Goal: Use online tool/utility: Utilize a website feature to perform a specific function

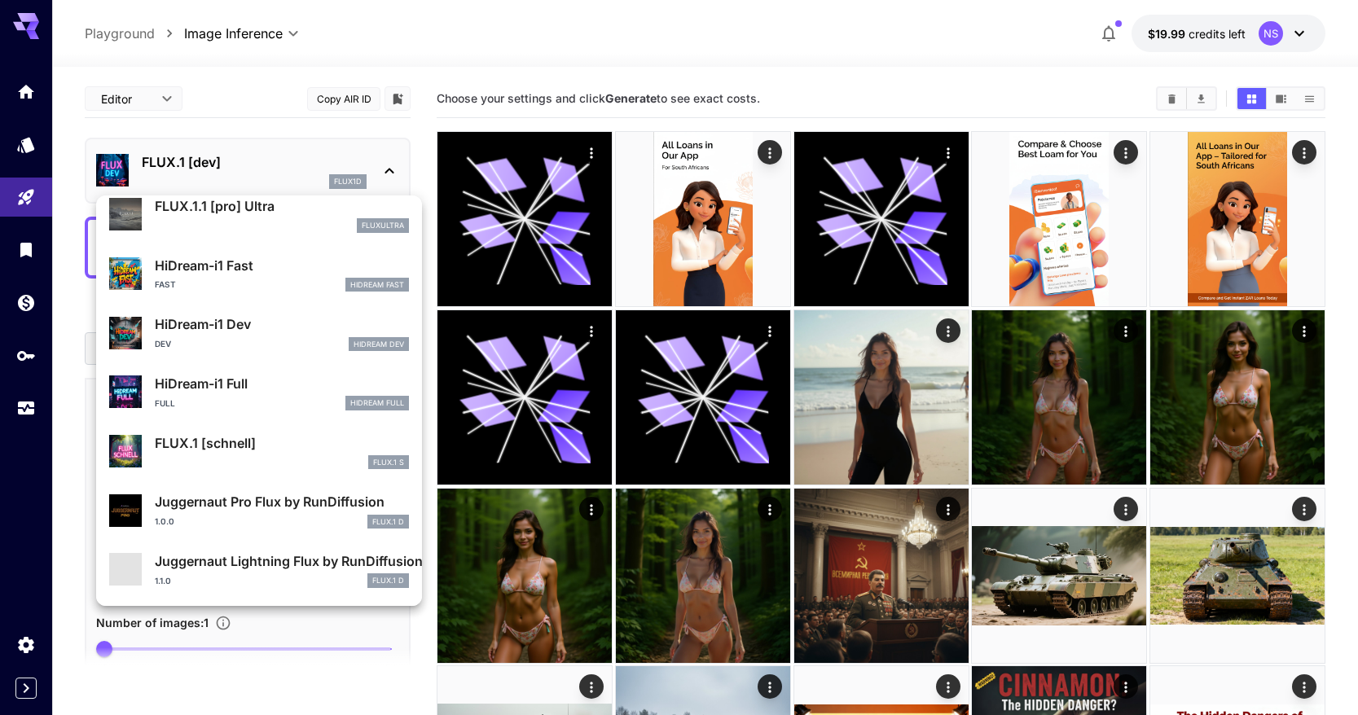
scroll to position [1318, 0]
click at [295, 459] on div "FLUX.1 S" at bounding box center [282, 462] width 254 height 15
type input "*"
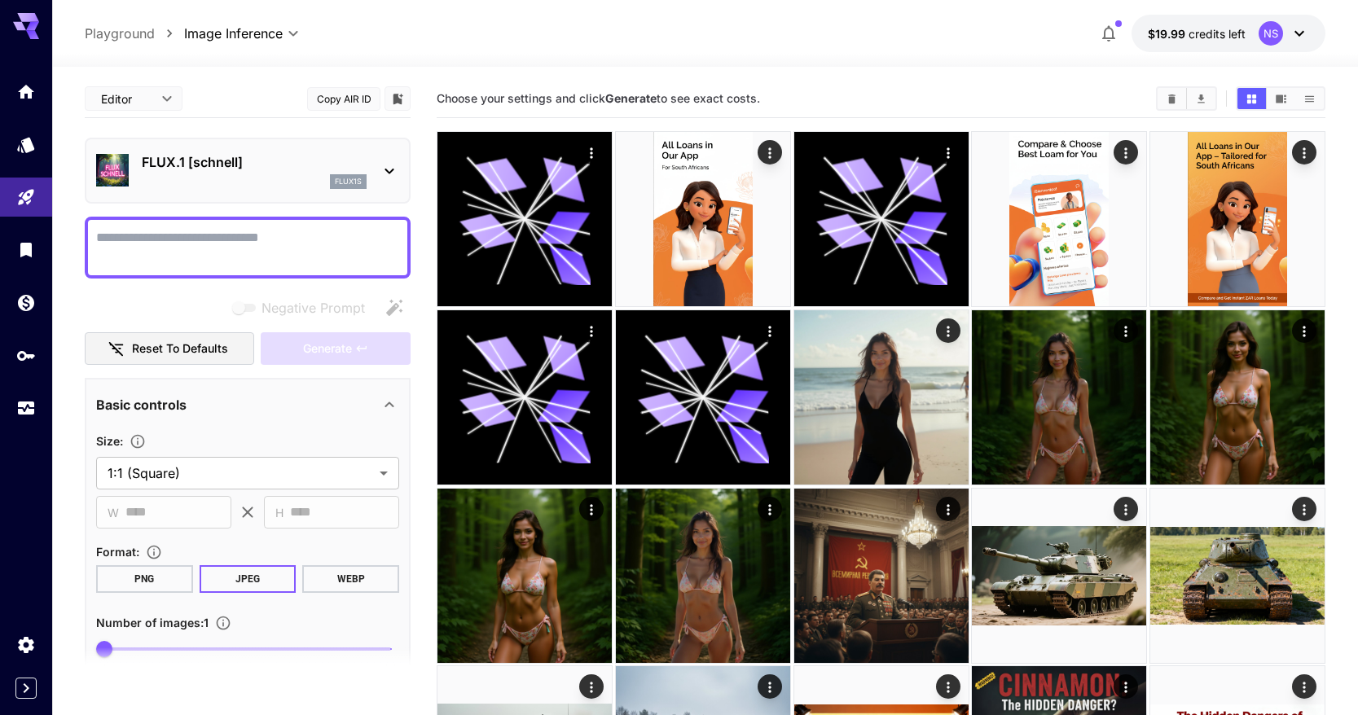
click at [217, 252] on textarea "Negative Prompt" at bounding box center [247, 247] width 303 height 39
click at [282, 346] on button "Generate" at bounding box center [336, 348] width 150 height 33
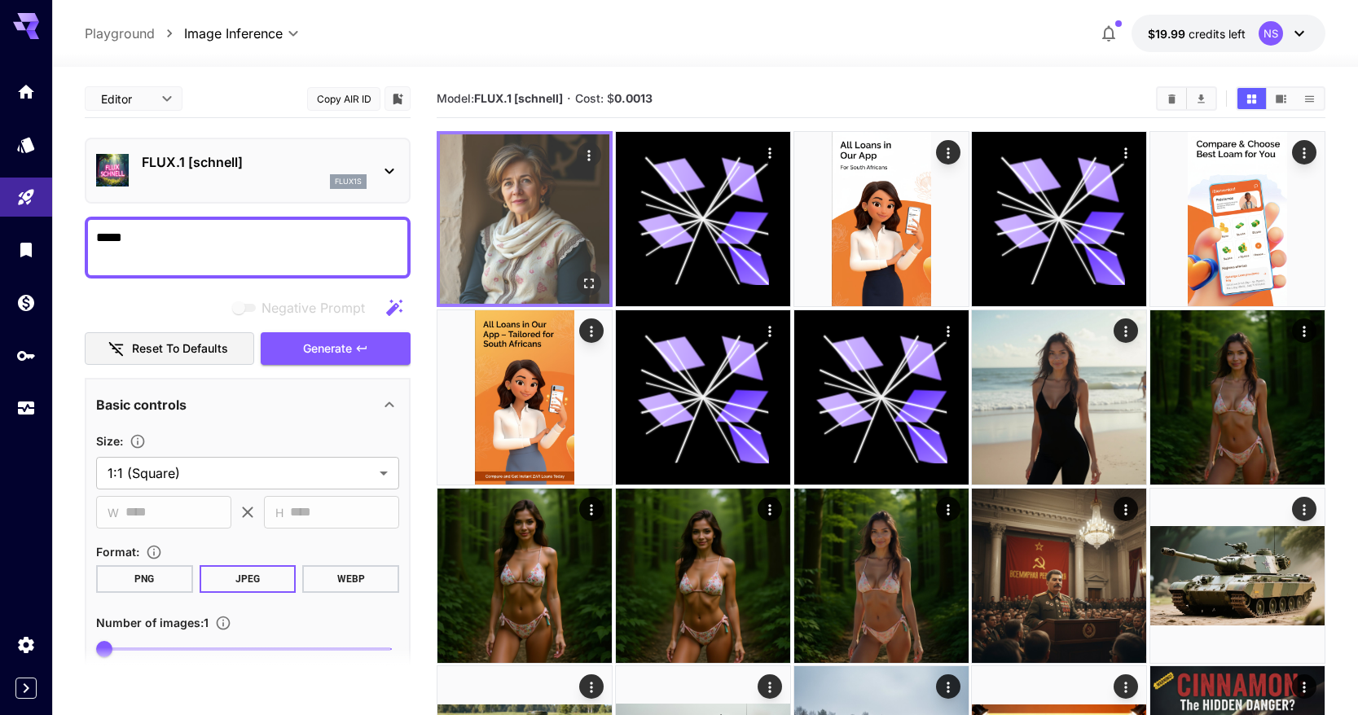
click at [592, 284] on icon "Open in fullscreen" at bounding box center [589, 283] width 16 height 16
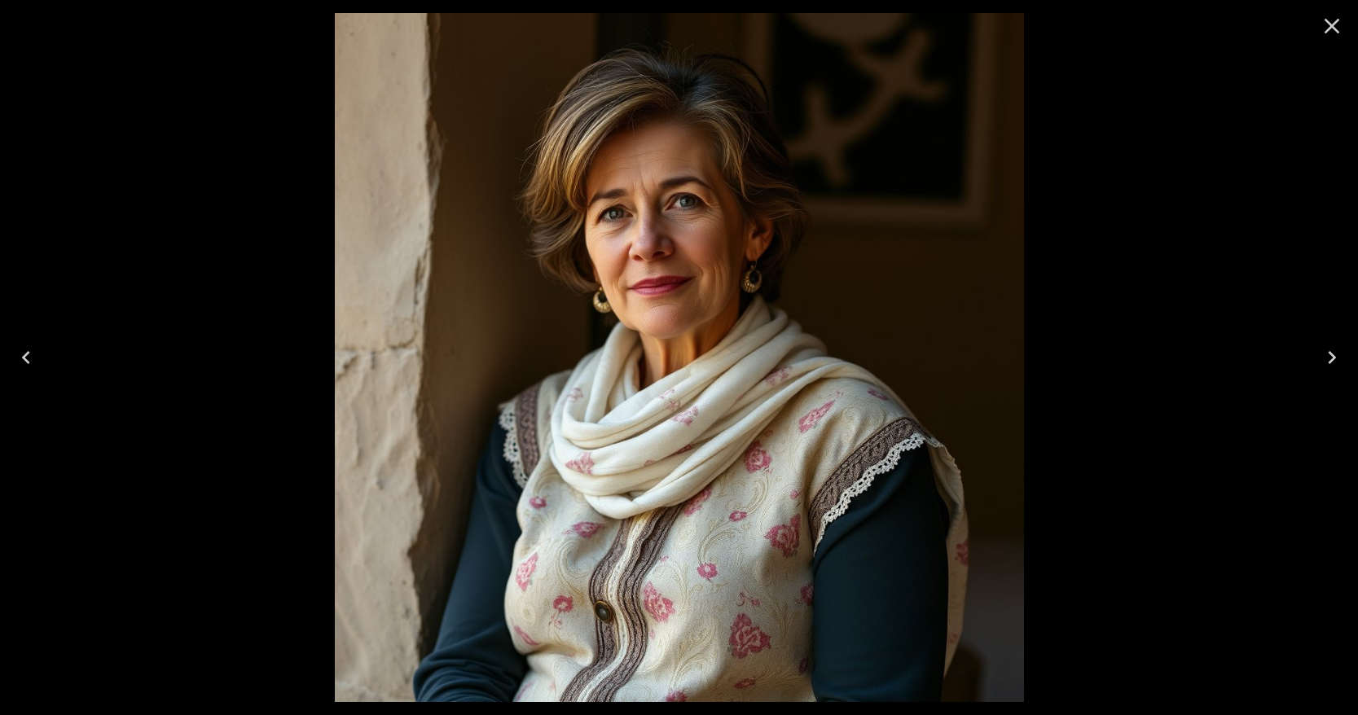
click at [1120, 422] on div at bounding box center [679, 357] width 1358 height 715
click at [1344, 34] on icon "Close" at bounding box center [1332, 26] width 26 height 26
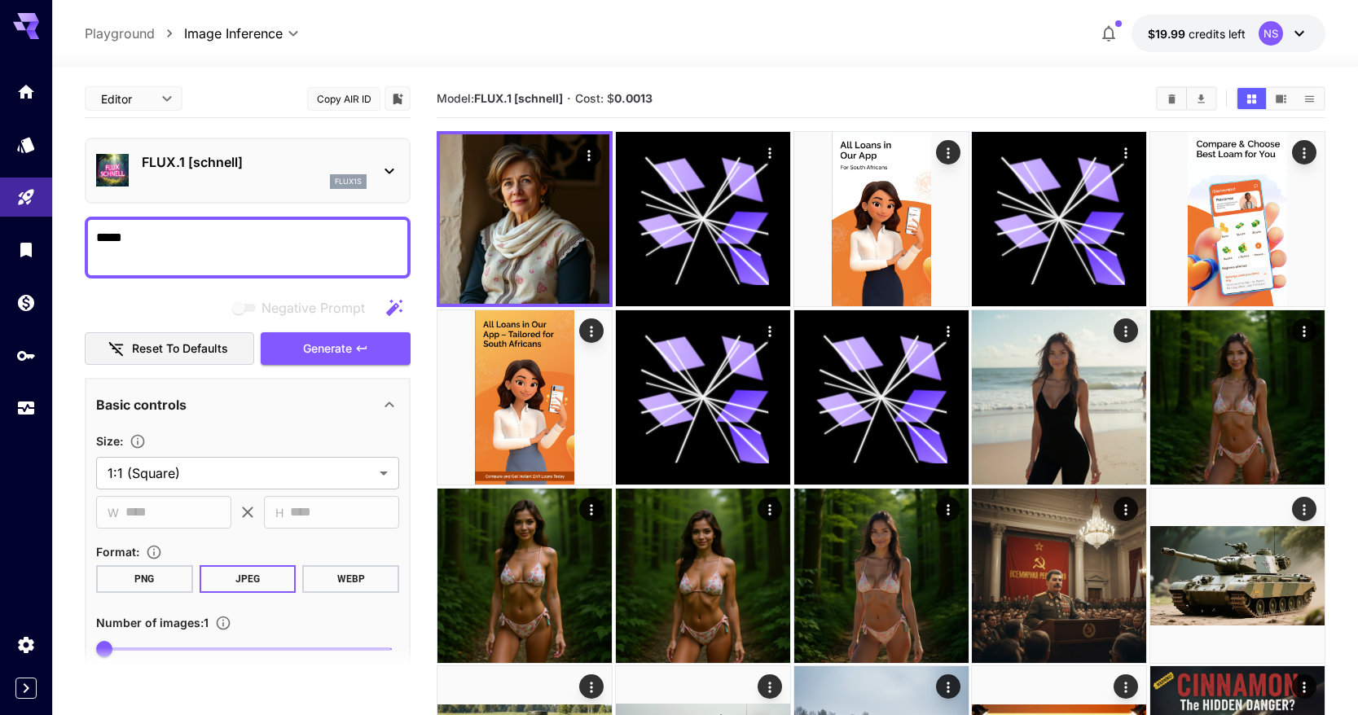
click at [381, 173] on icon at bounding box center [390, 171] width 20 height 20
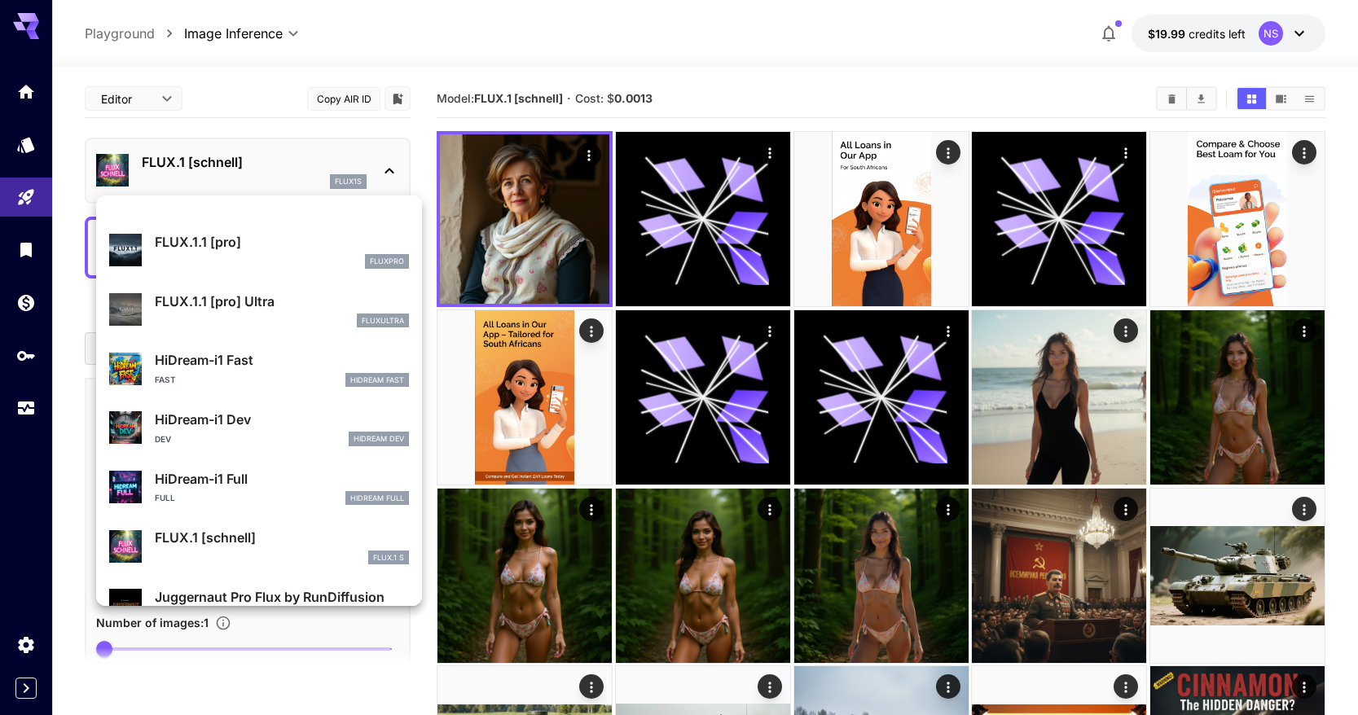
scroll to position [1318, 0]
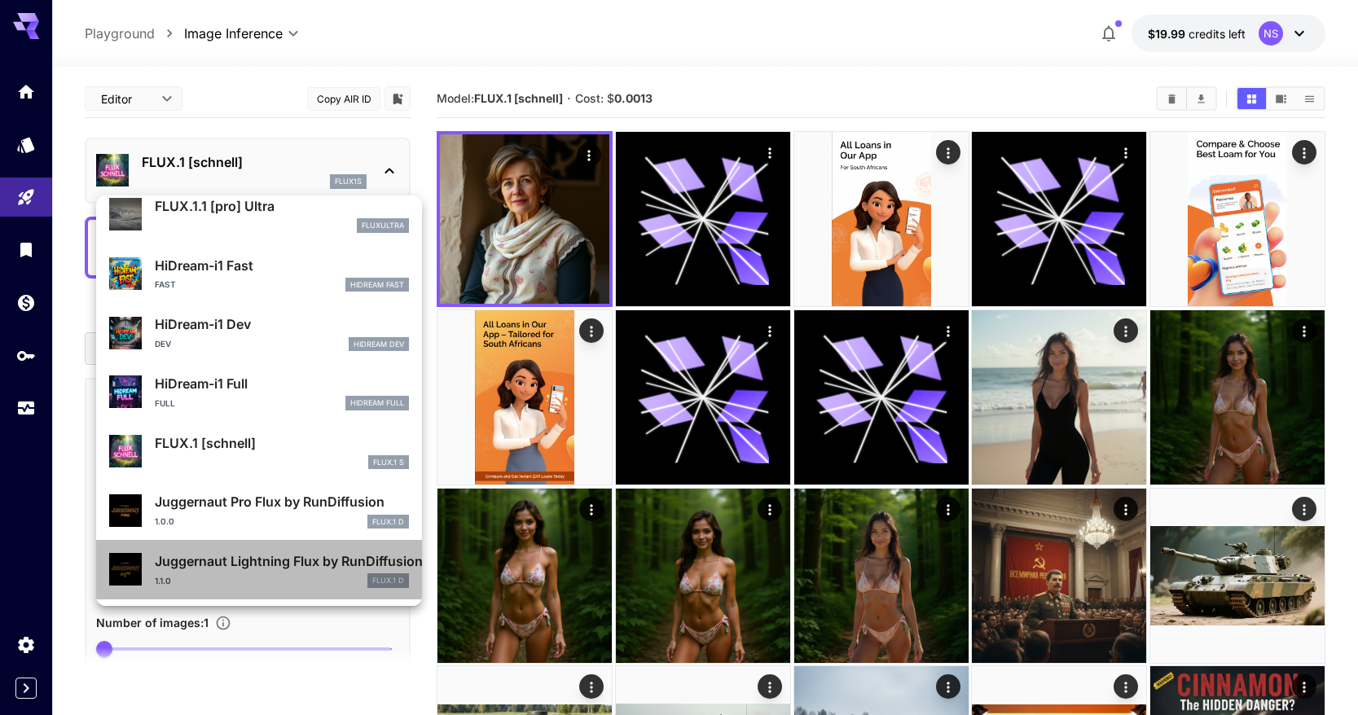
click at [284, 559] on p "Juggernaut Lightning Flux by RunDiffusion" at bounding box center [282, 562] width 254 height 20
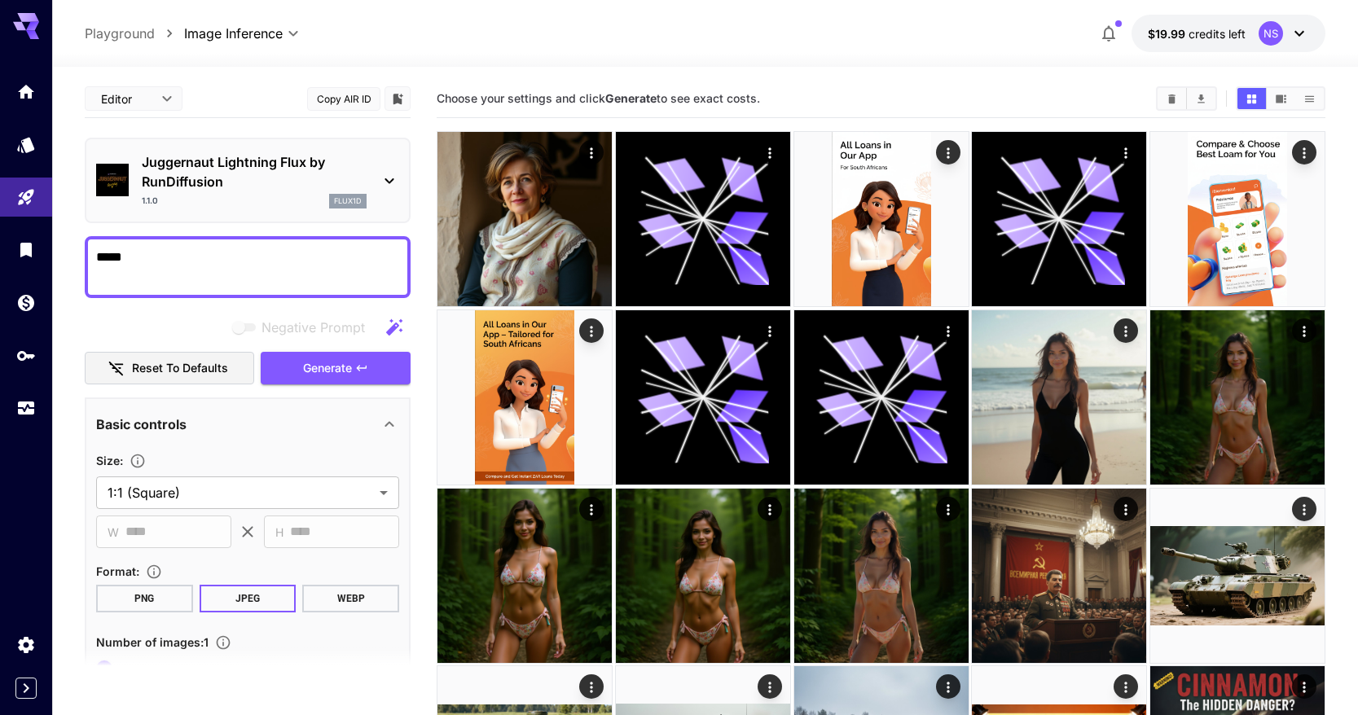
click at [288, 258] on textarea "*****" at bounding box center [247, 267] width 303 height 39
click at [345, 374] on span "Generate" at bounding box center [327, 369] width 49 height 20
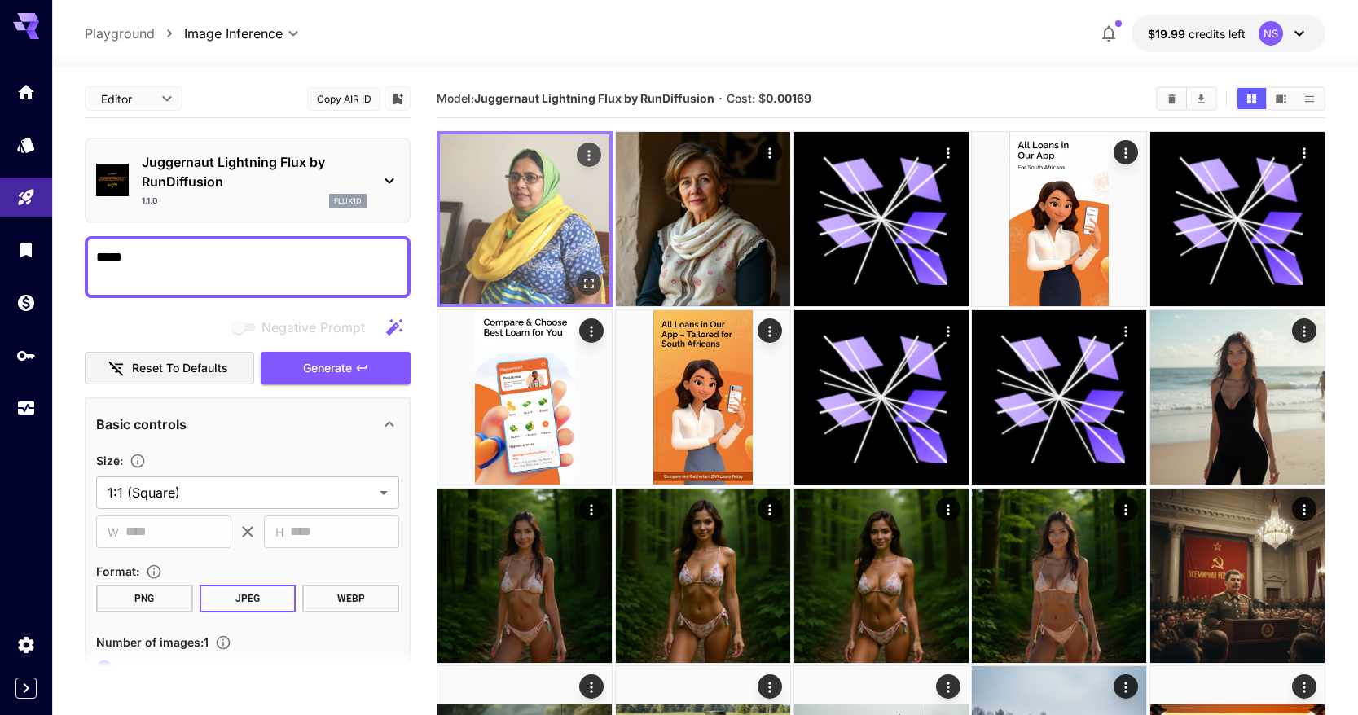
click at [586, 276] on icon "Open in fullscreen" at bounding box center [589, 283] width 16 height 16
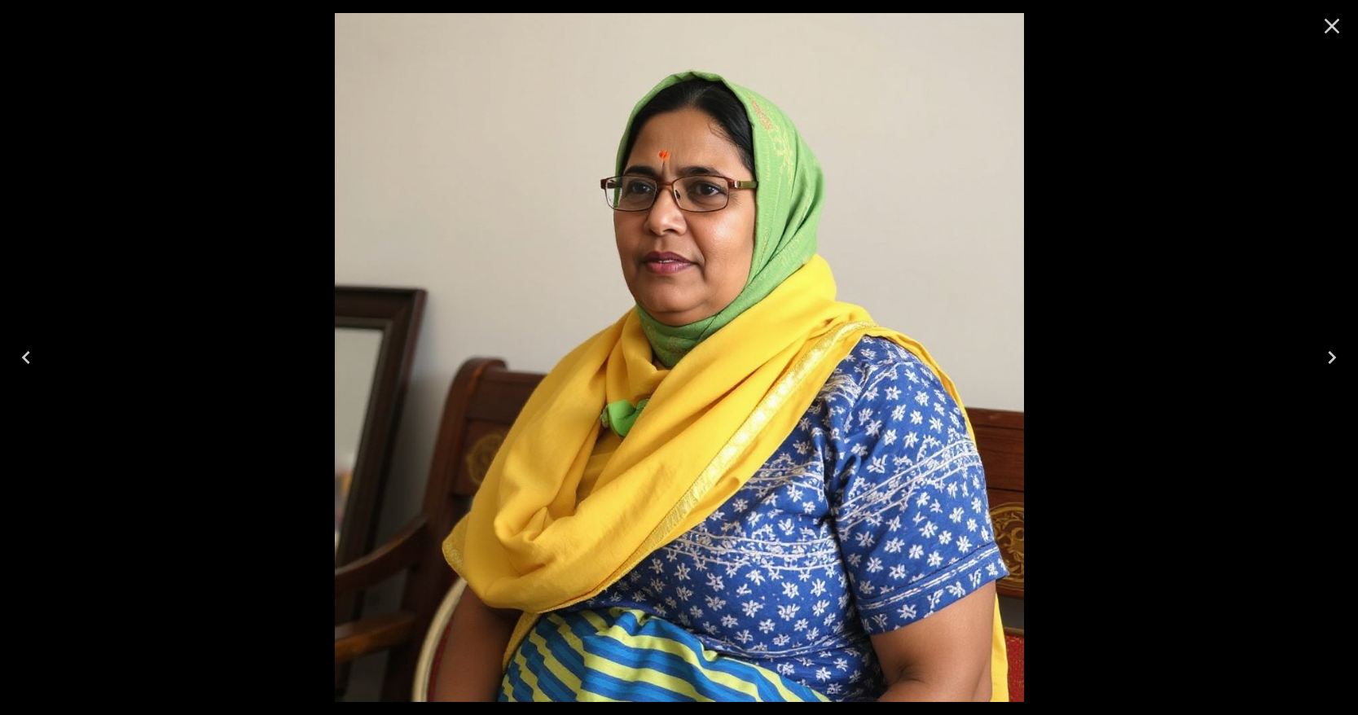
click at [1081, 234] on div at bounding box center [679, 357] width 1358 height 715
click at [1149, 193] on div at bounding box center [679, 357] width 1358 height 715
click at [1332, 29] on icon "Close" at bounding box center [1332, 26] width 26 height 26
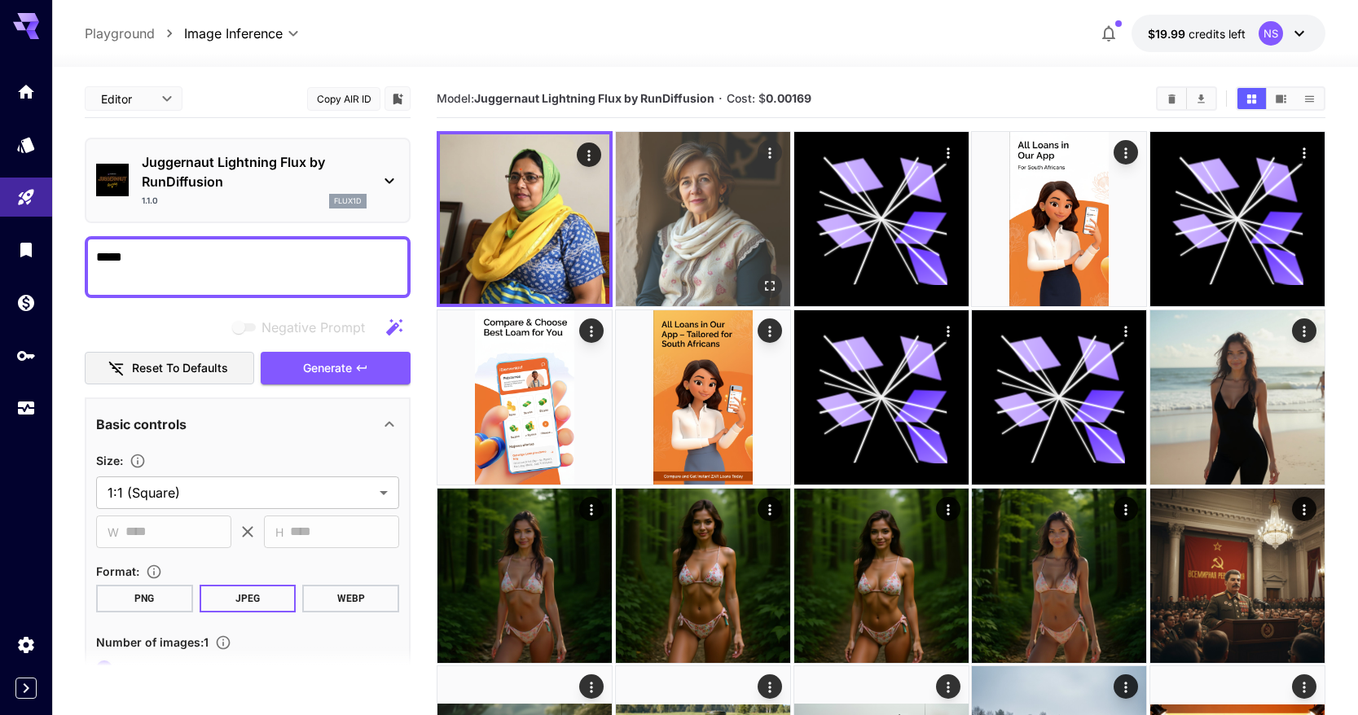
click at [750, 196] on img at bounding box center [703, 219] width 174 height 174
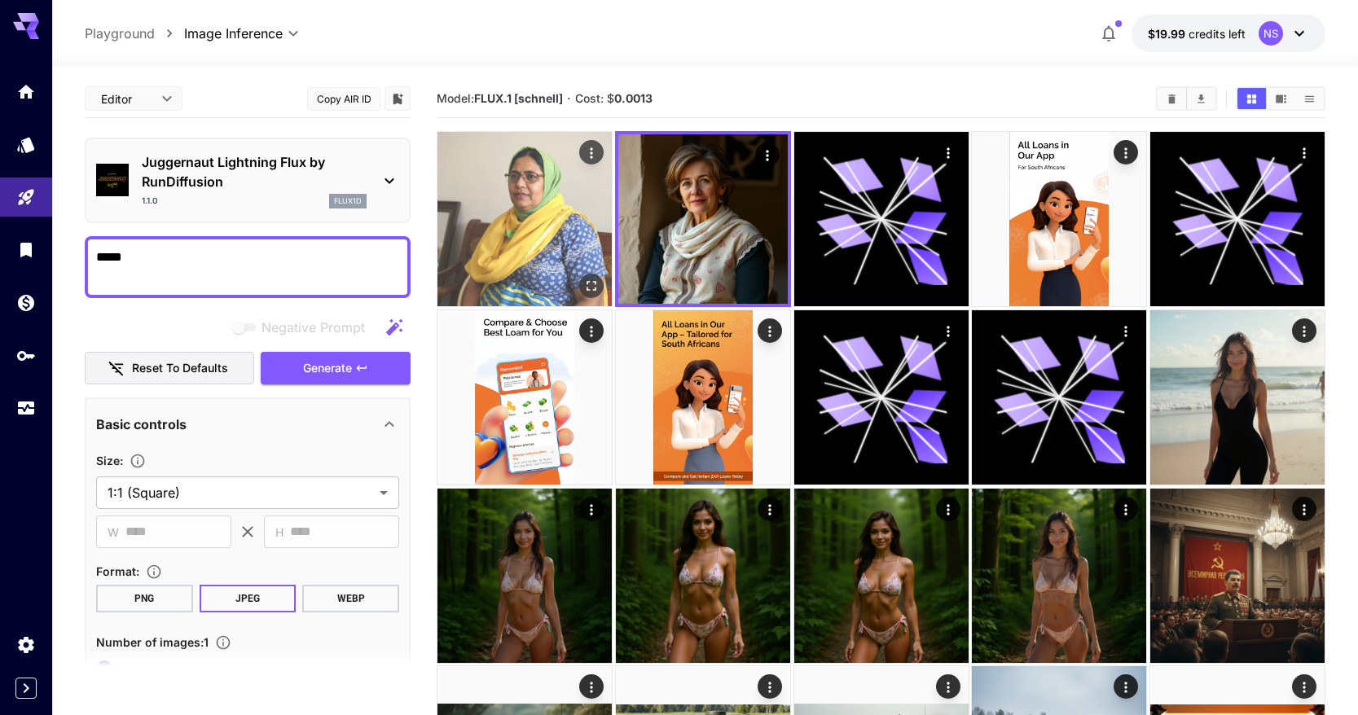
click at [520, 212] on img at bounding box center [525, 219] width 174 height 174
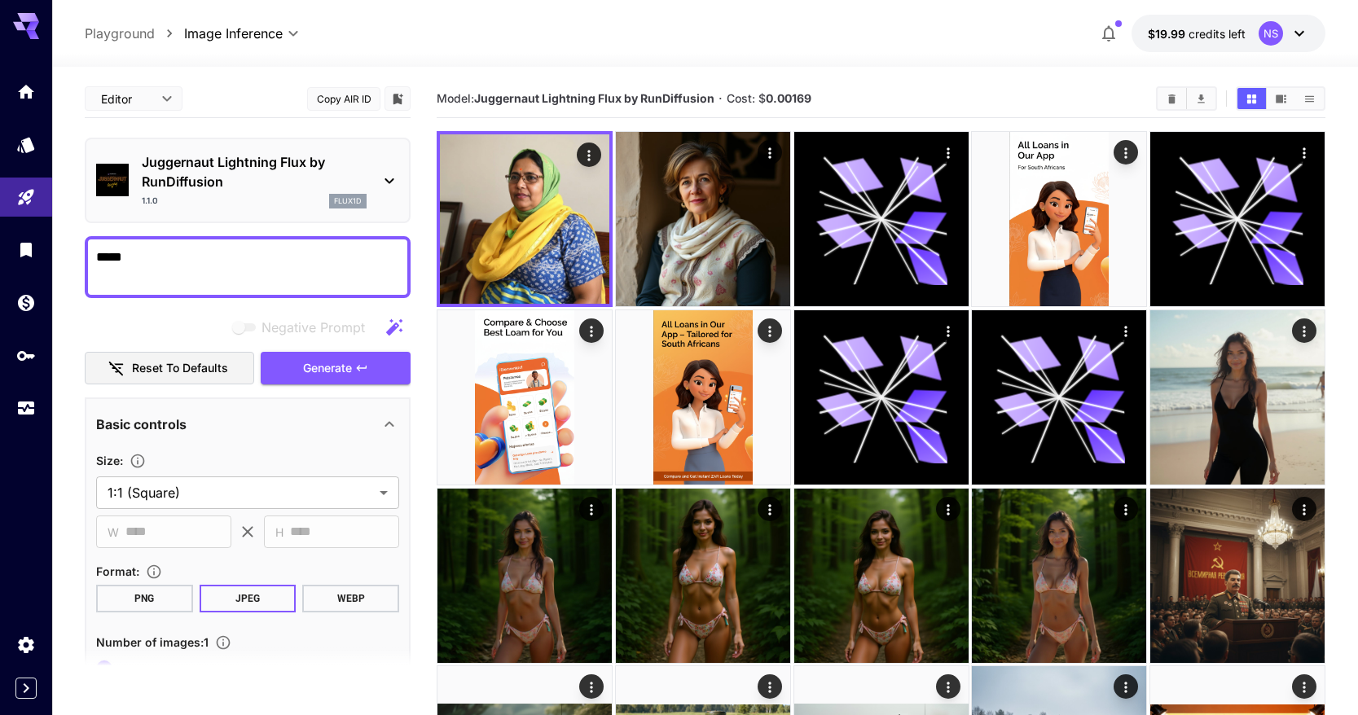
click at [323, 253] on textarea "*****" at bounding box center [247, 267] width 303 height 39
type textarea "**********"
click at [337, 360] on span "Generate" at bounding box center [327, 369] width 49 height 20
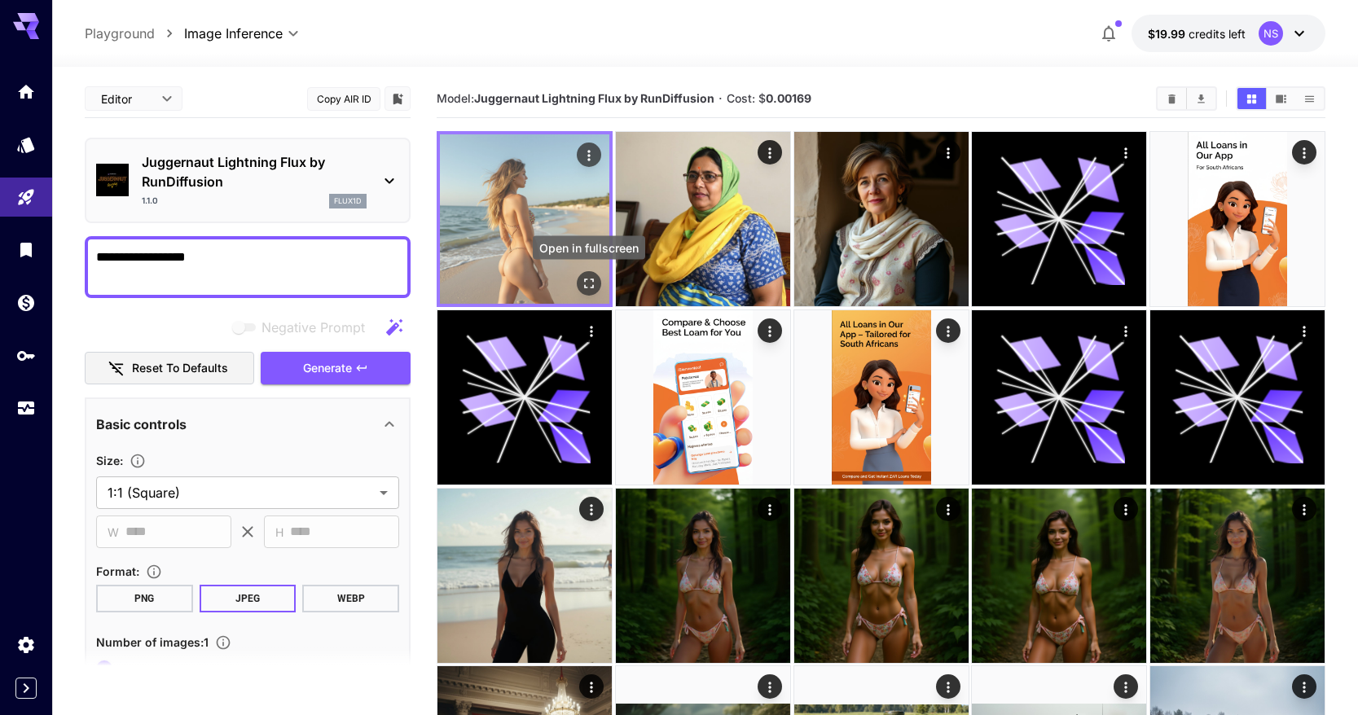
click at [596, 288] on icon "Open in fullscreen" at bounding box center [589, 283] width 16 height 16
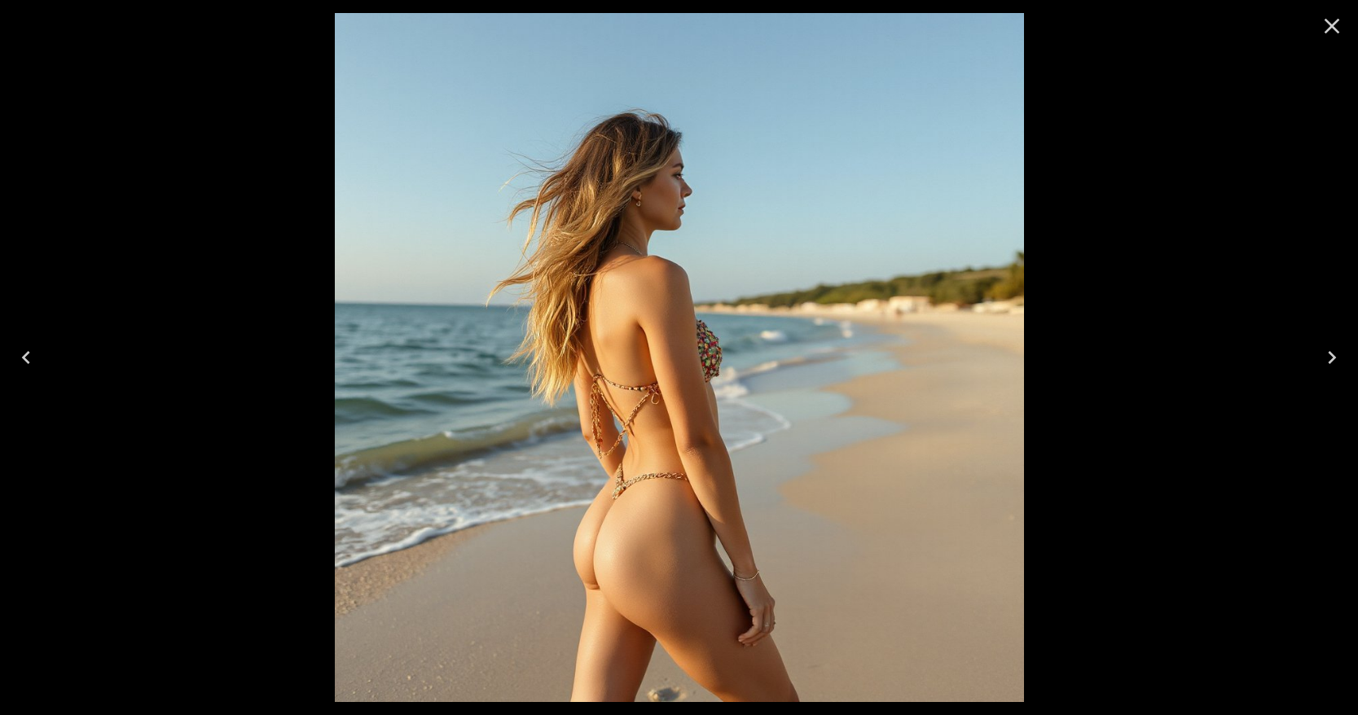
click at [1163, 485] on div at bounding box center [679, 357] width 1358 height 715
click at [1328, 31] on icon "Close" at bounding box center [1332, 26] width 26 height 26
